Goal: Information Seeking & Learning: Find specific page/section

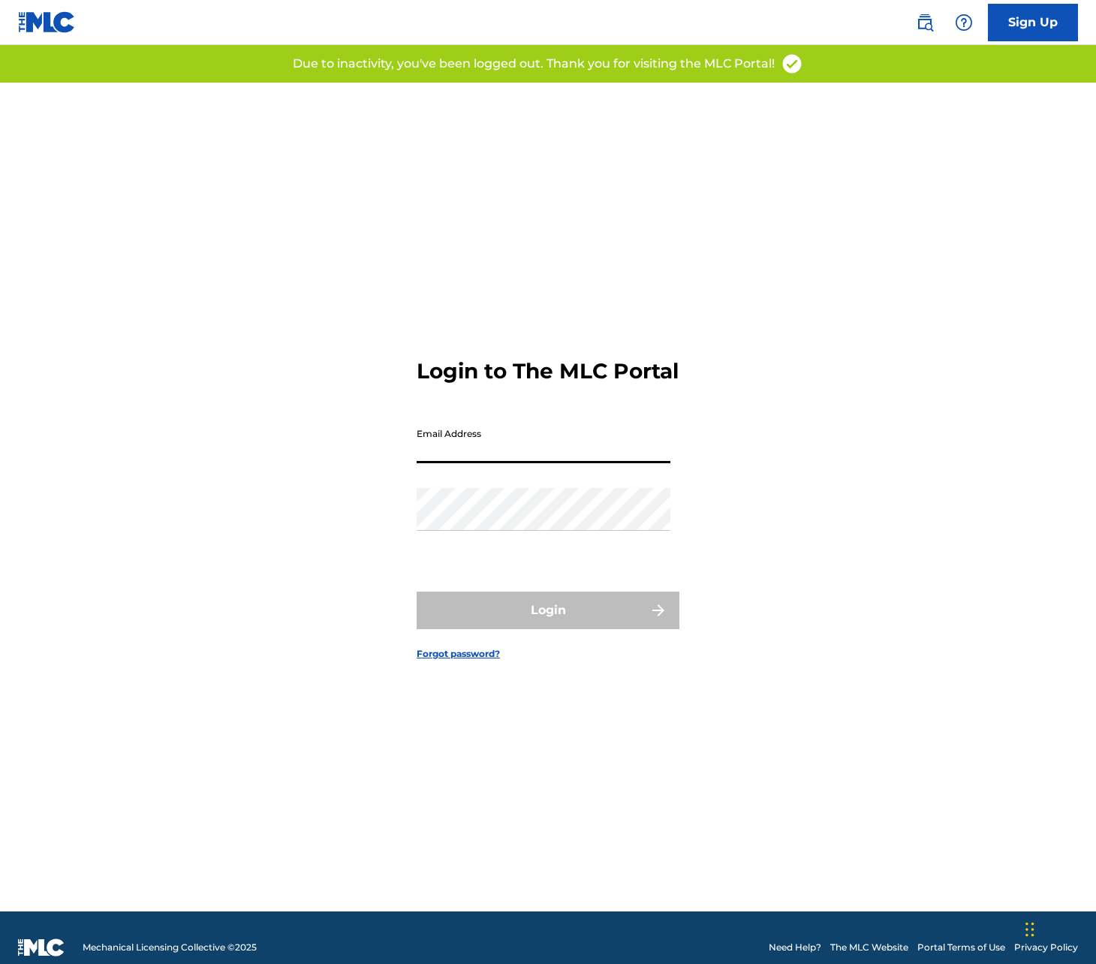
click at [495, 454] on input "Email Address" at bounding box center [543, 441] width 254 height 43
type input "[EMAIL_ADDRESS][DOMAIN_NAME]"
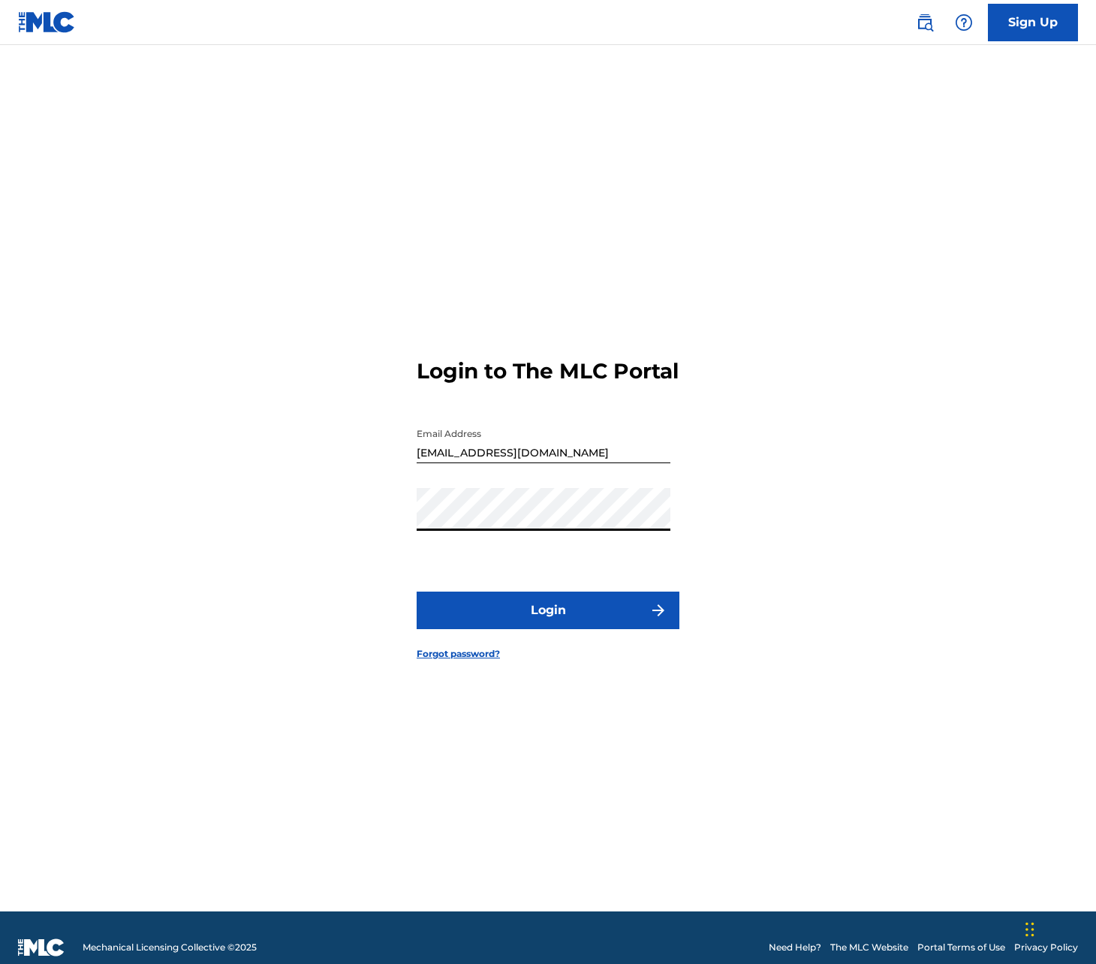
click at [529, 612] on button "Login" at bounding box center [547, 610] width 263 height 38
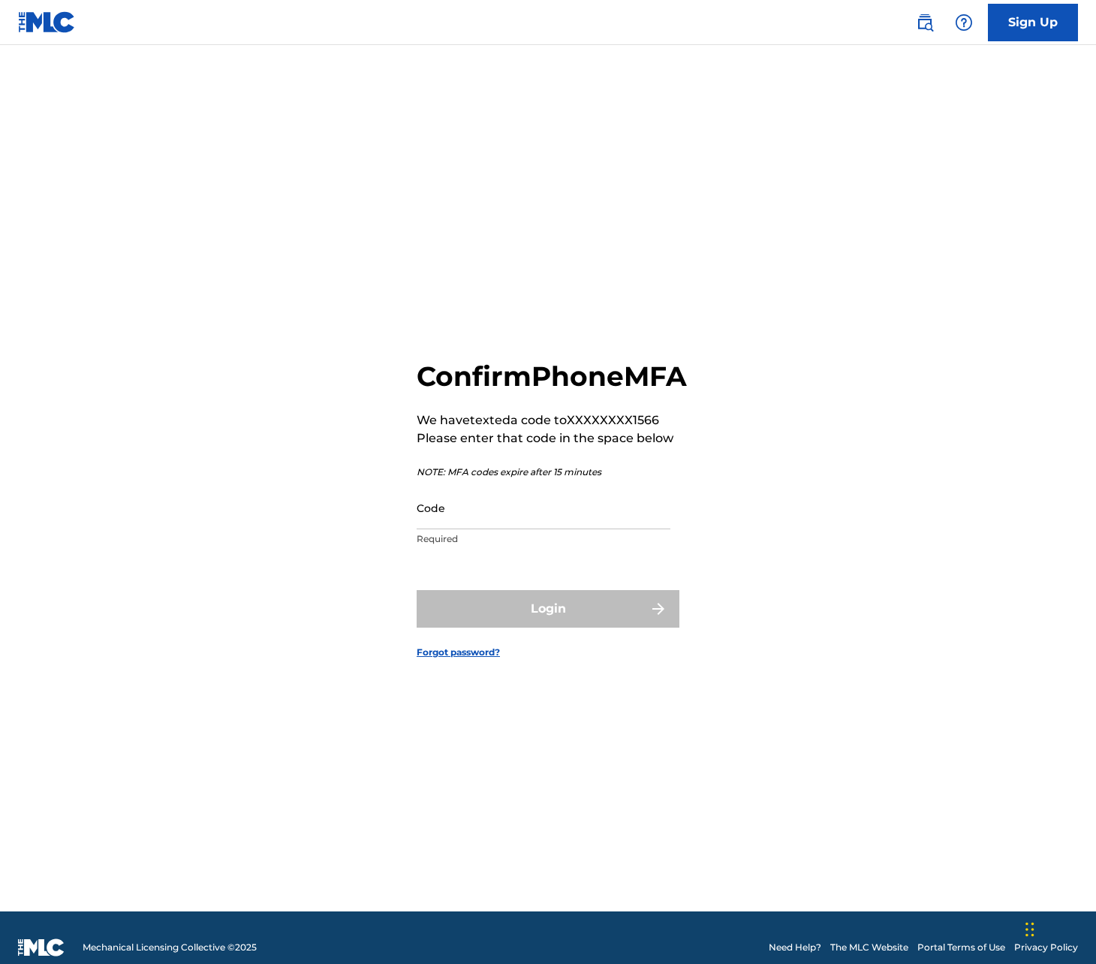
click at [522, 528] on input "Code" at bounding box center [543, 507] width 254 height 43
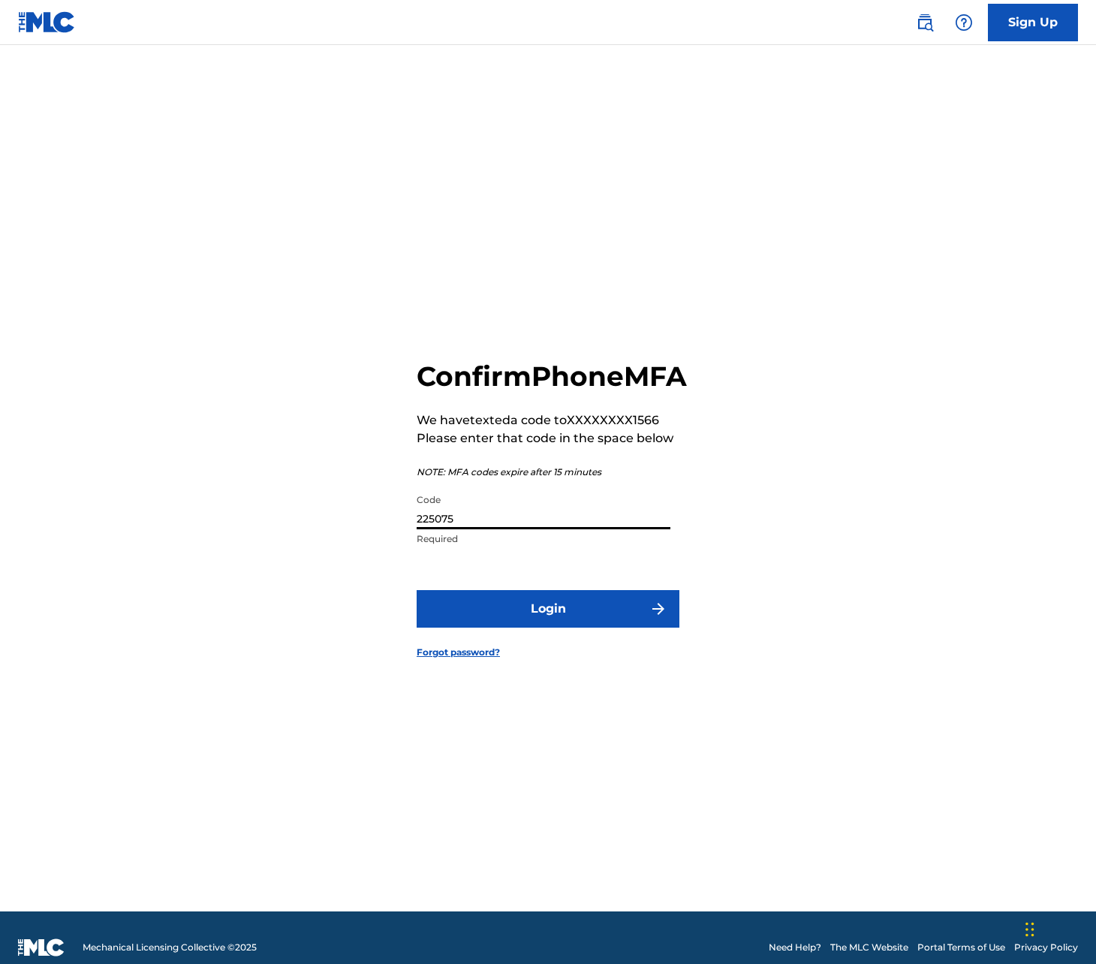
type input "225075"
click at [416, 590] on button "Login" at bounding box center [547, 609] width 263 height 38
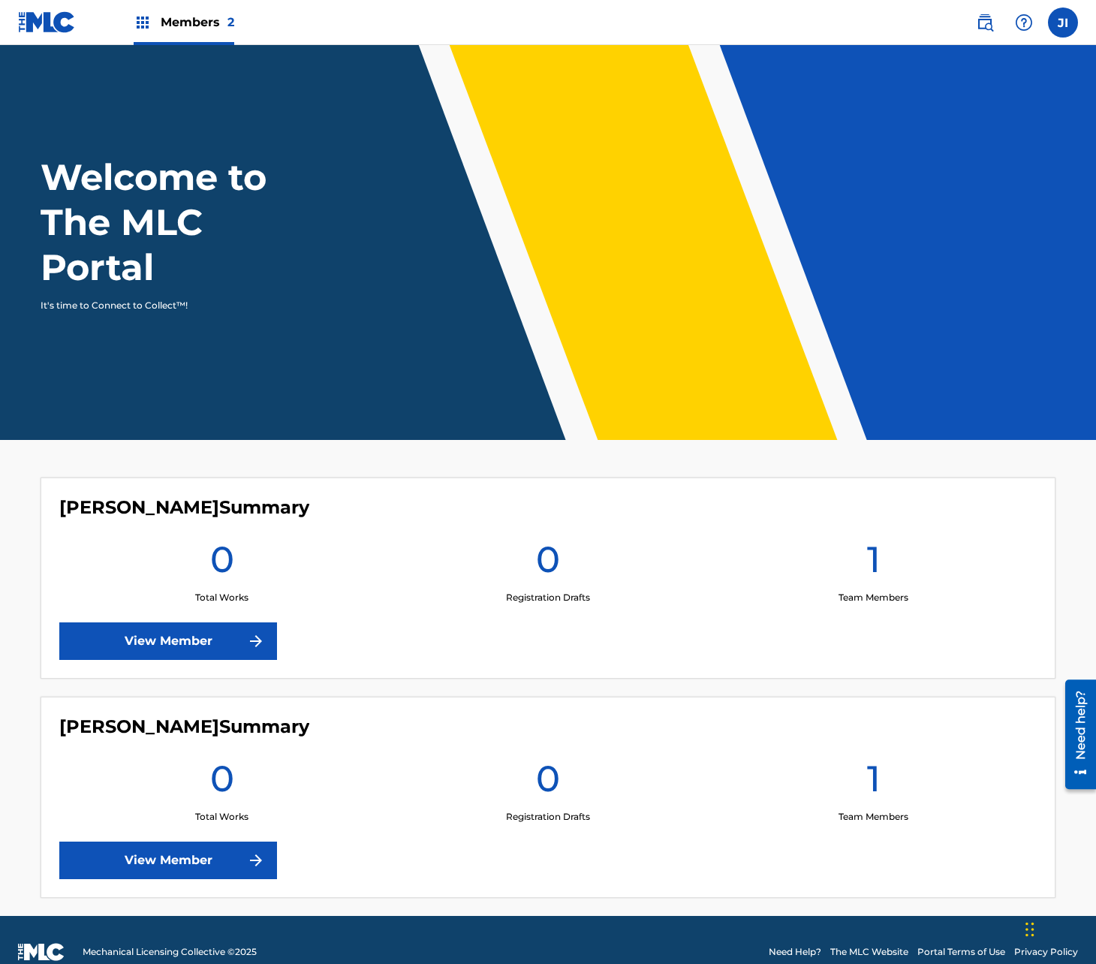
click at [128, 18] on div "Members 2" at bounding box center [126, 22] width 216 height 44
click at [132, 18] on div "Members 2" at bounding box center [126, 22] width 216 height 44
click at [144, 20] on img at bounding box center [143, 23] width 18 height 18
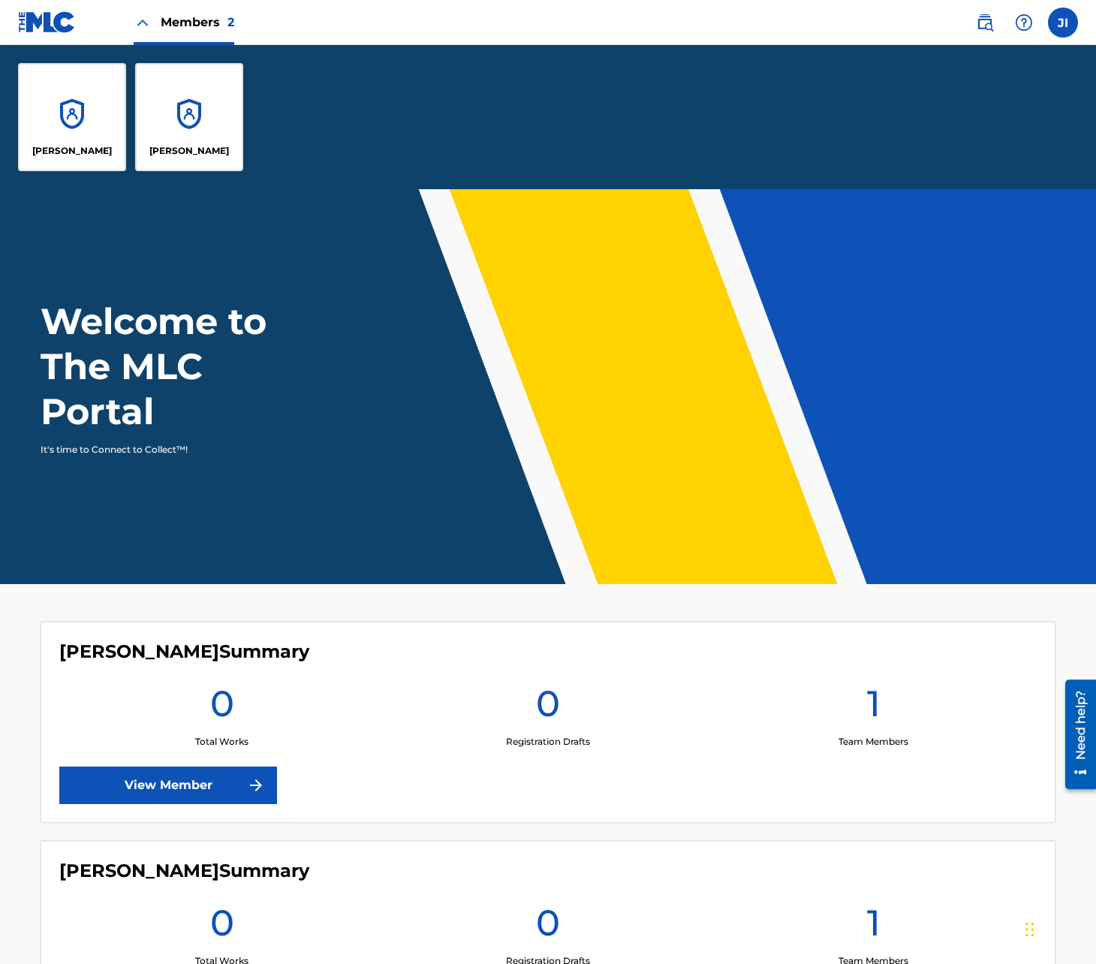
click at [1056, 22] on label at bounding box center [1063, 23] width 30 height 30
click at [1063, 23] on input "JI [PERSON_NAME] [EMAIL_ADDRESS][DOMAIN_NAME] Notification Preferences Profile …" at bounding box center [1063, 23] width 0 height 0
click at [991, 22] on img at bounding box center [985, 23] width 18 height 18
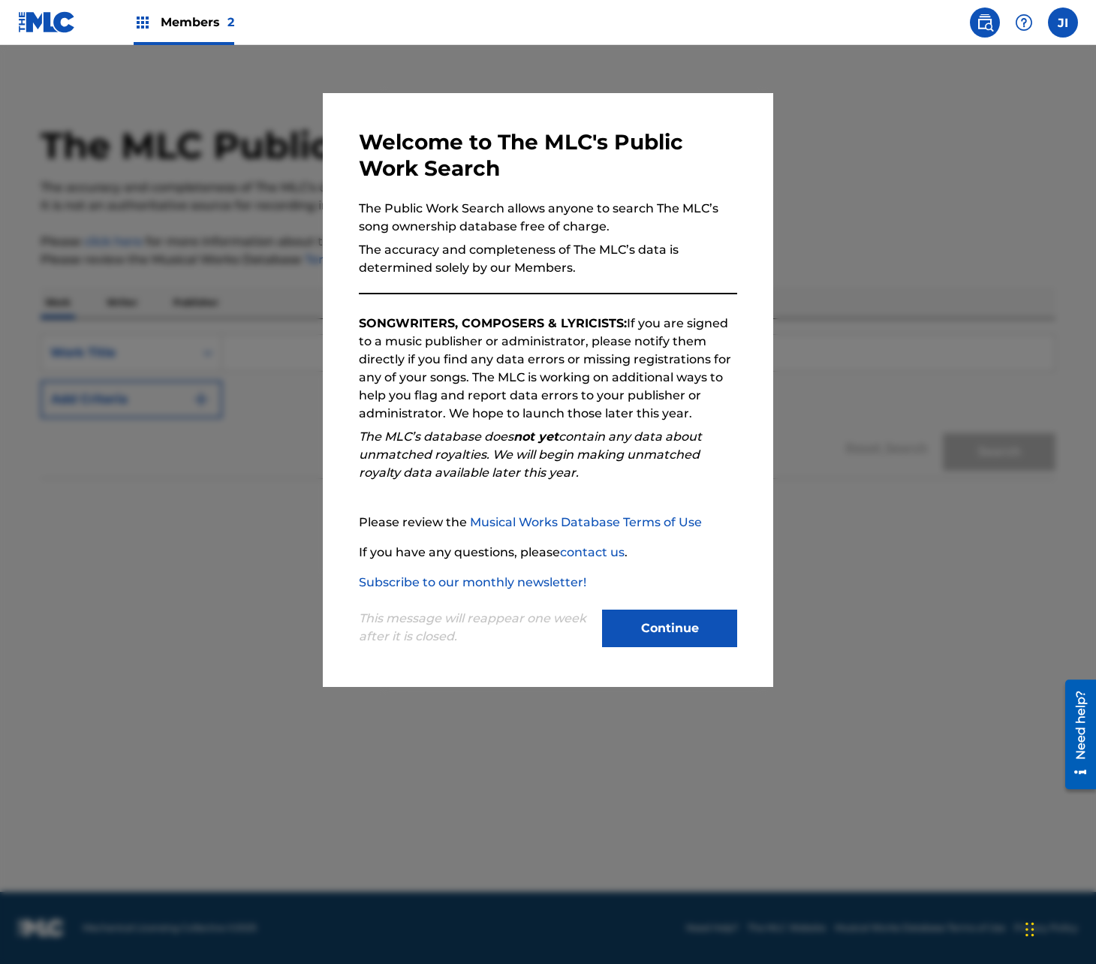
click at [667, 623] on button "Continue" at bounding box center [669, 628] width 135 height 38
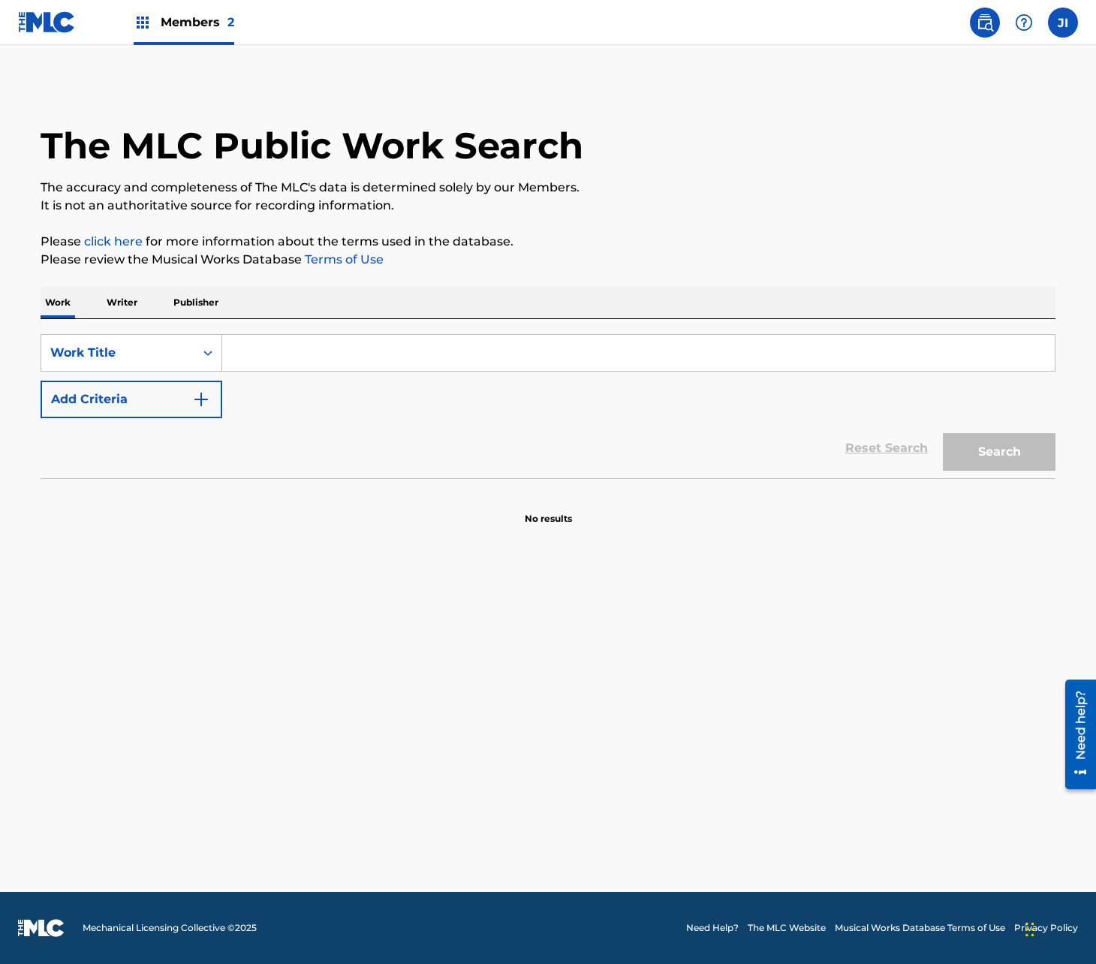
click at [118, 302] on p "Writer" at bounding box center [122, 303] width 40 height 32
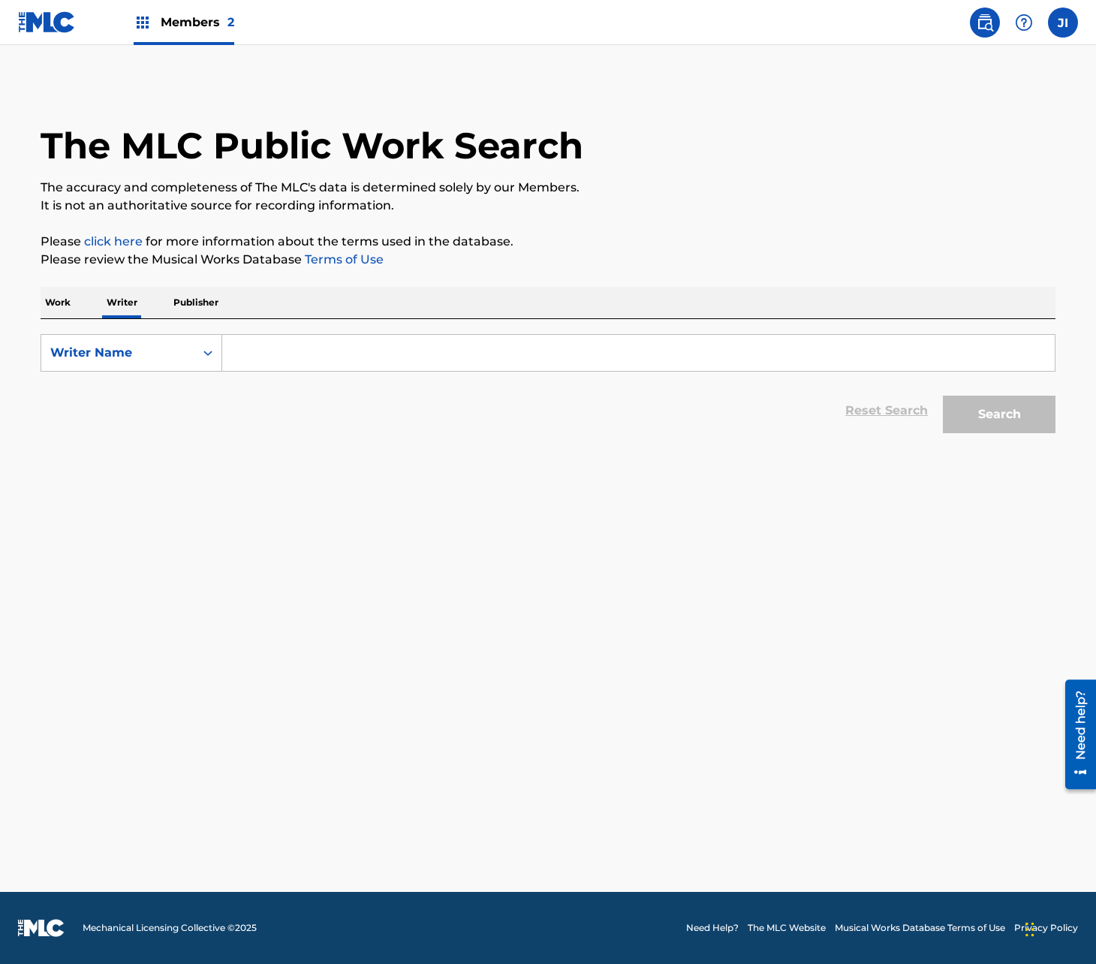
click at [272, 355] on input "Search Form" at bounding box center [638, 353] width 832 height 36
click at [109, 71] on main "The MLC Public Work Search The accuracy and completeness of The MLC's data is d…" at bounding box center [548, 468] width 1096 height 846
click at [129, 27] on div "Members 2" at bounding box center [126, 22] width 216 height 44
click at [140, 24] on img at bounding box center [143, 23] width 18 height 18
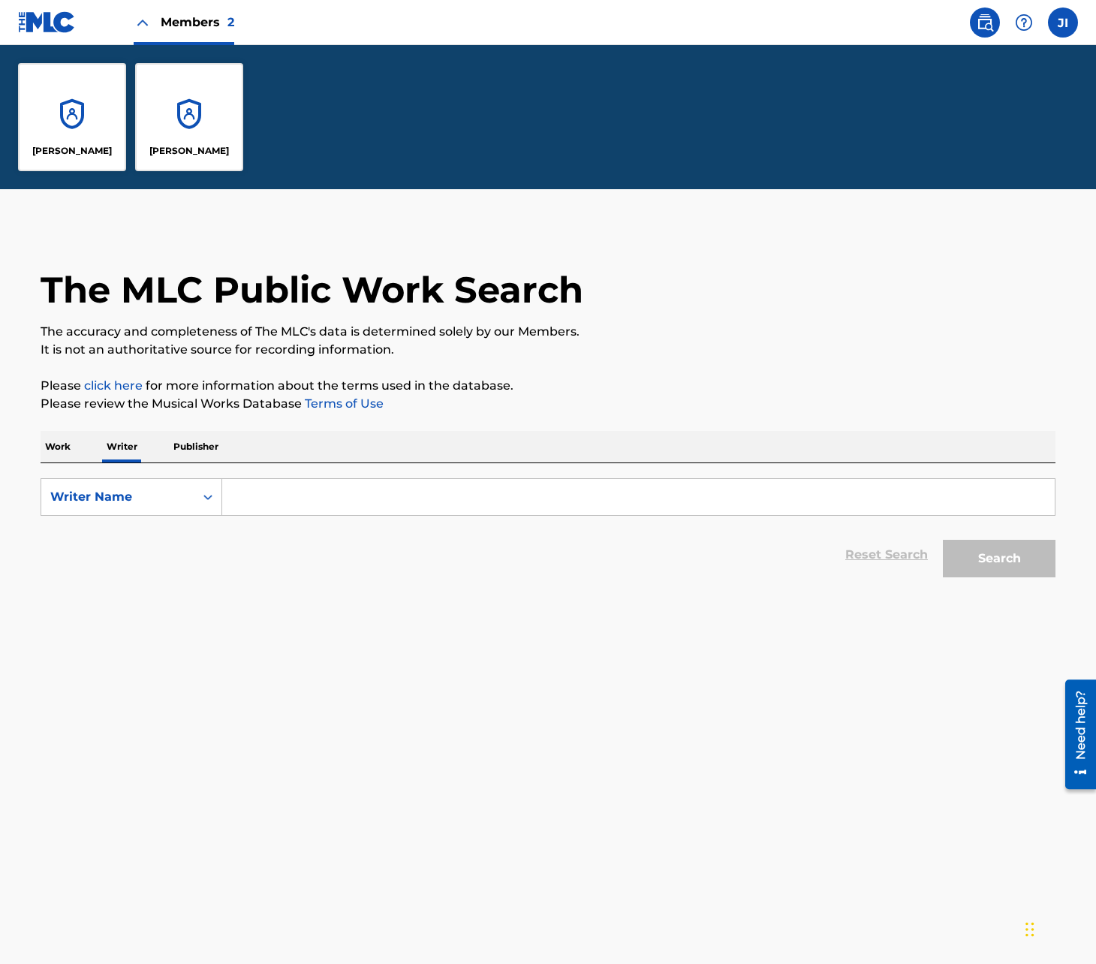
click at [55, 18] on img at bounding box center [47, 22] width 58 height 22
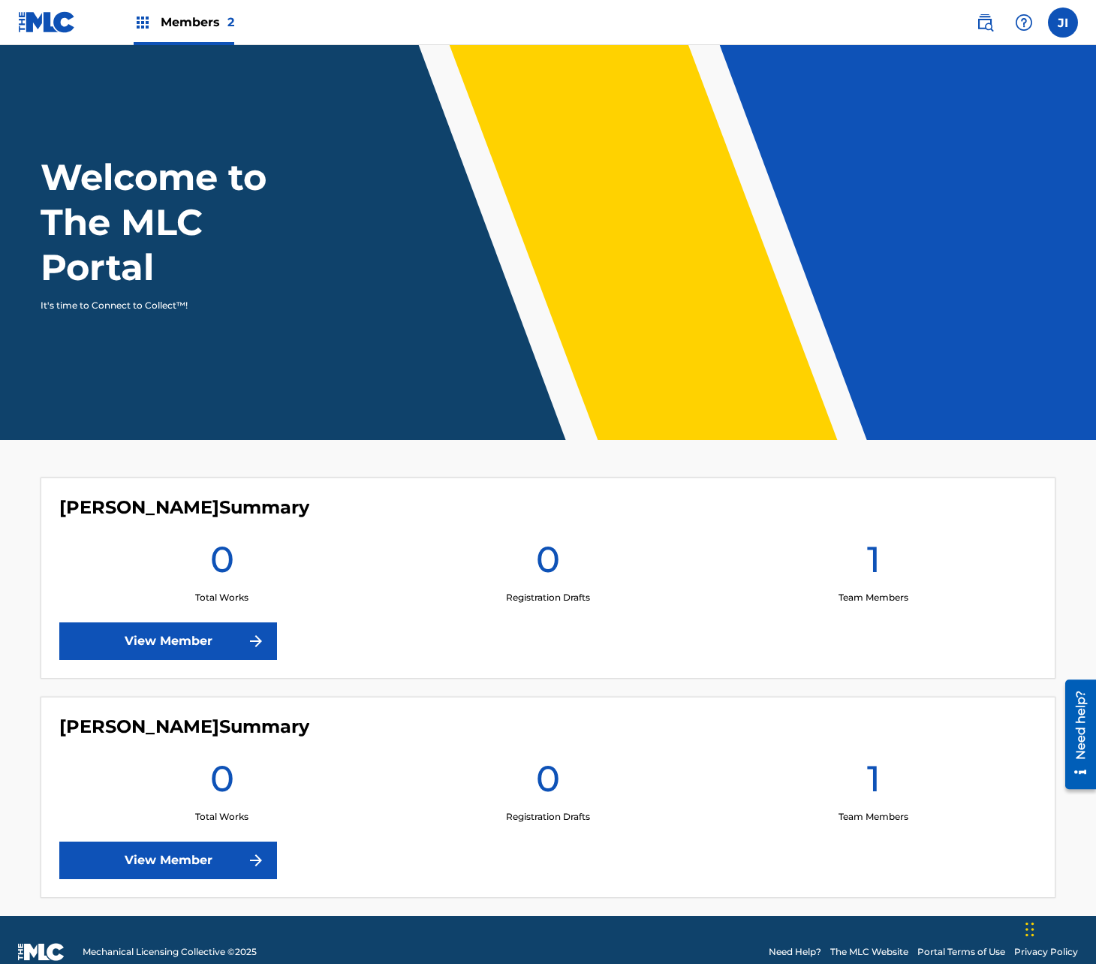
scroll to position [24, 0]
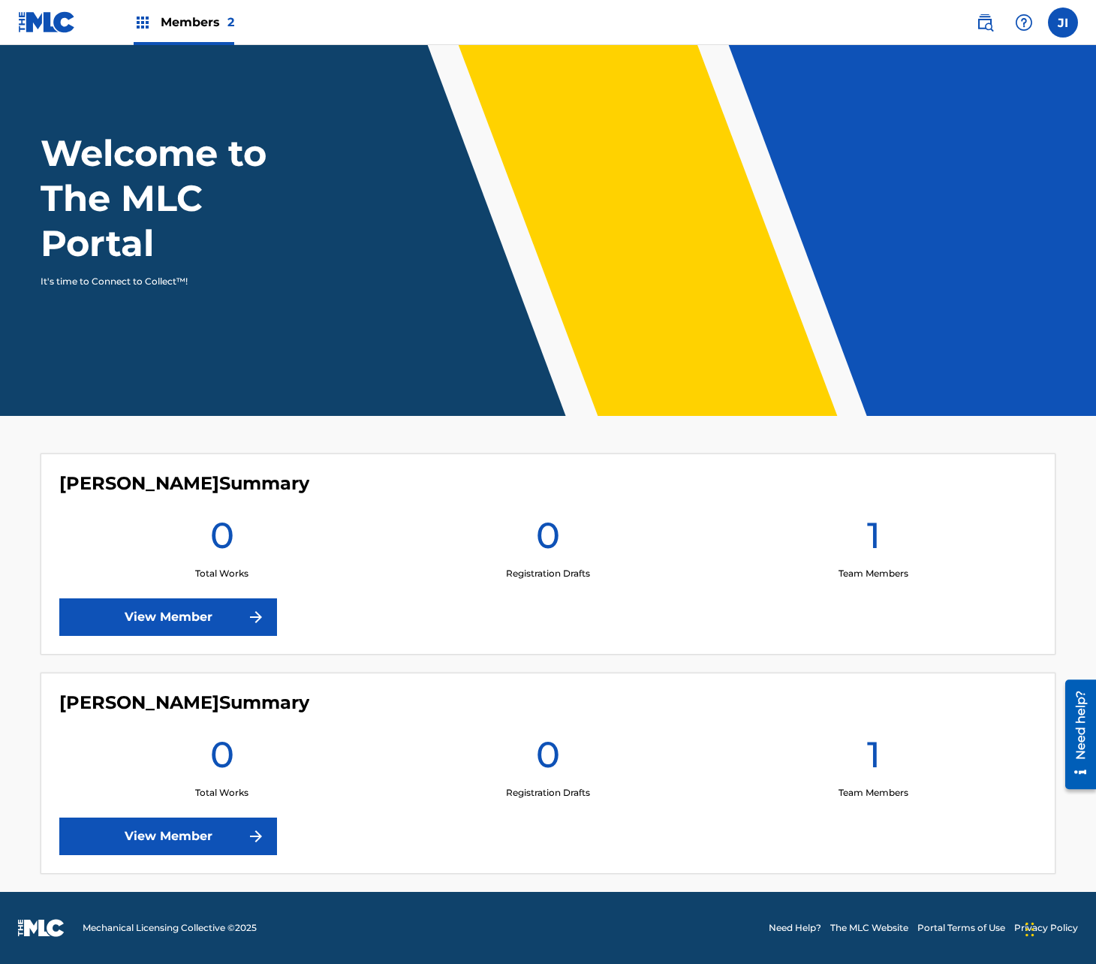
click at [988, 19] on img at bounding box center [985, 23] width 18 height 18
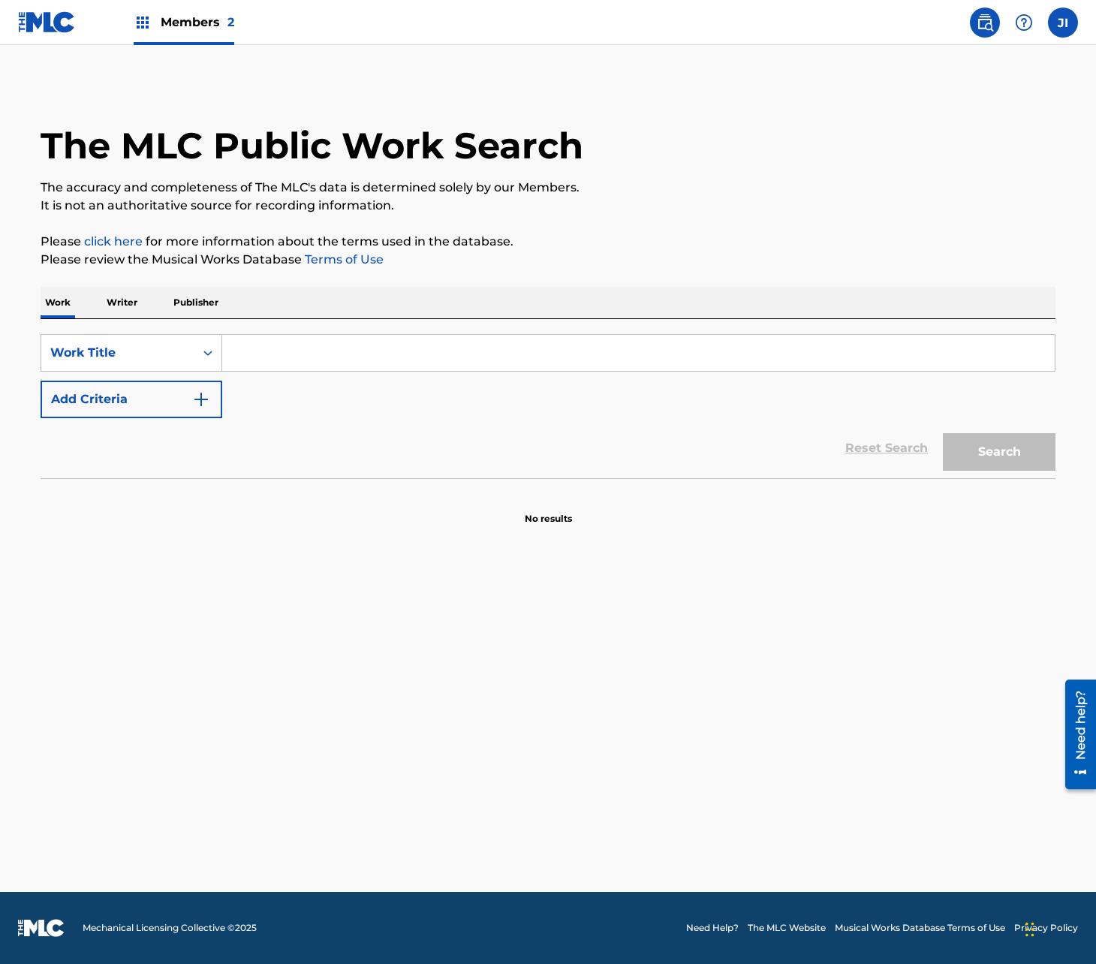
click at [136, 235] on link "click here" at bounding box center [113, 241] width 59 height 14
